Goal: Task Accomplishment & Management: Complete application form

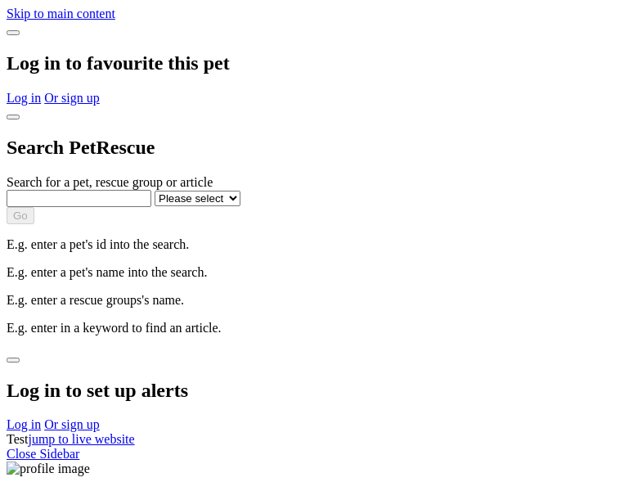
select select
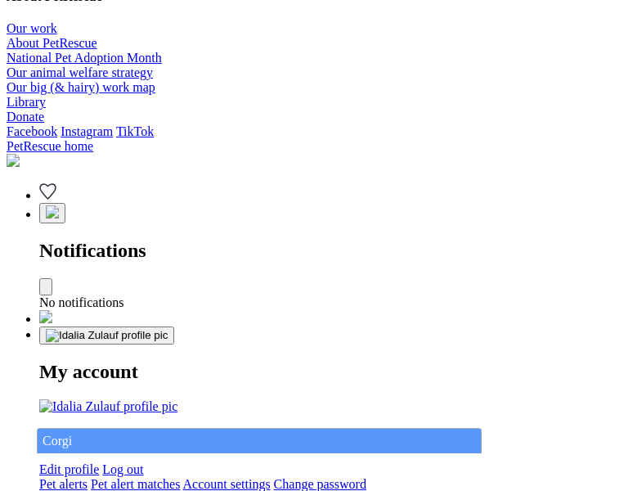
type input "Corgi"
select select "844268919"
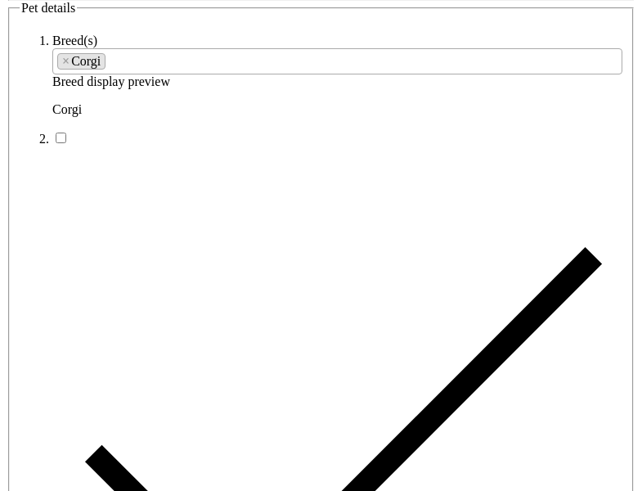
type input "Central Chandler22, Western Australia, 4870"
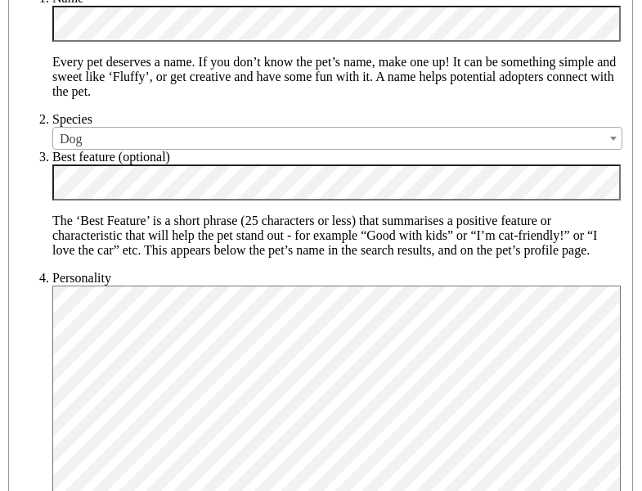
type input "14FEO934M45O193"
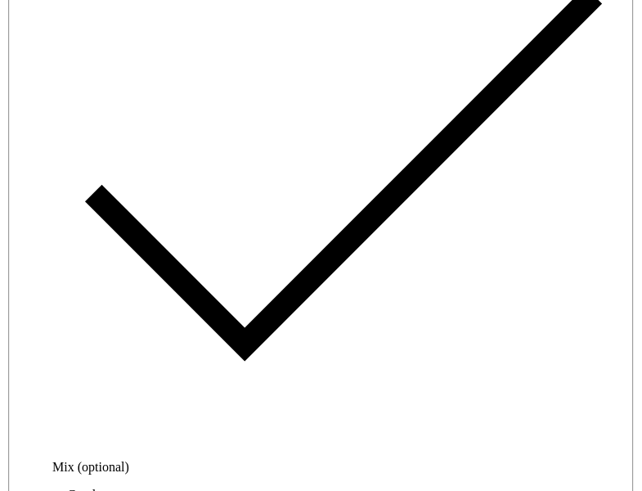
radio input "true"
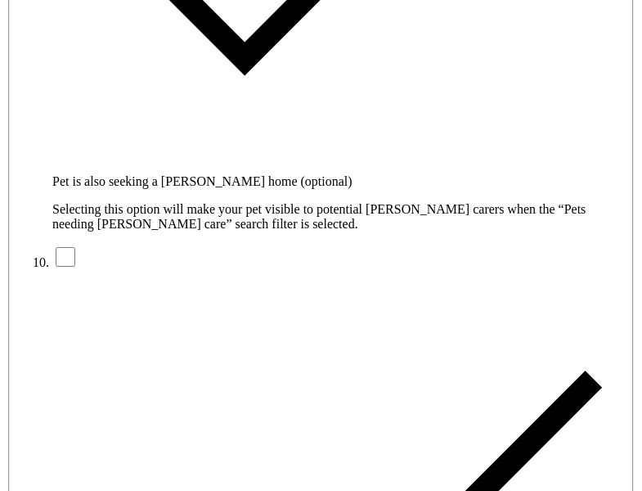
type input "Please wait..."
